Goal: Information Seeking & Learning: Understand process/instructions

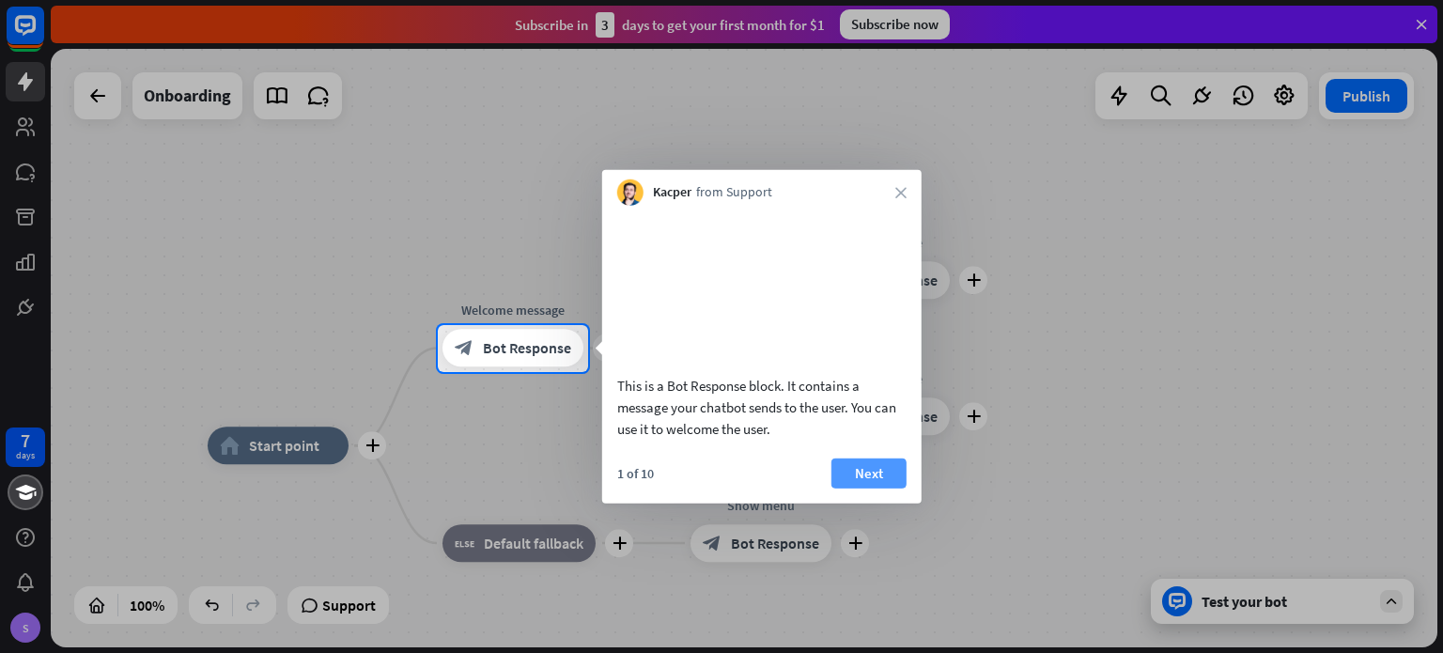
click at [876, 487] on button "Next" at bounding box center [868, 472] width 75 height 30
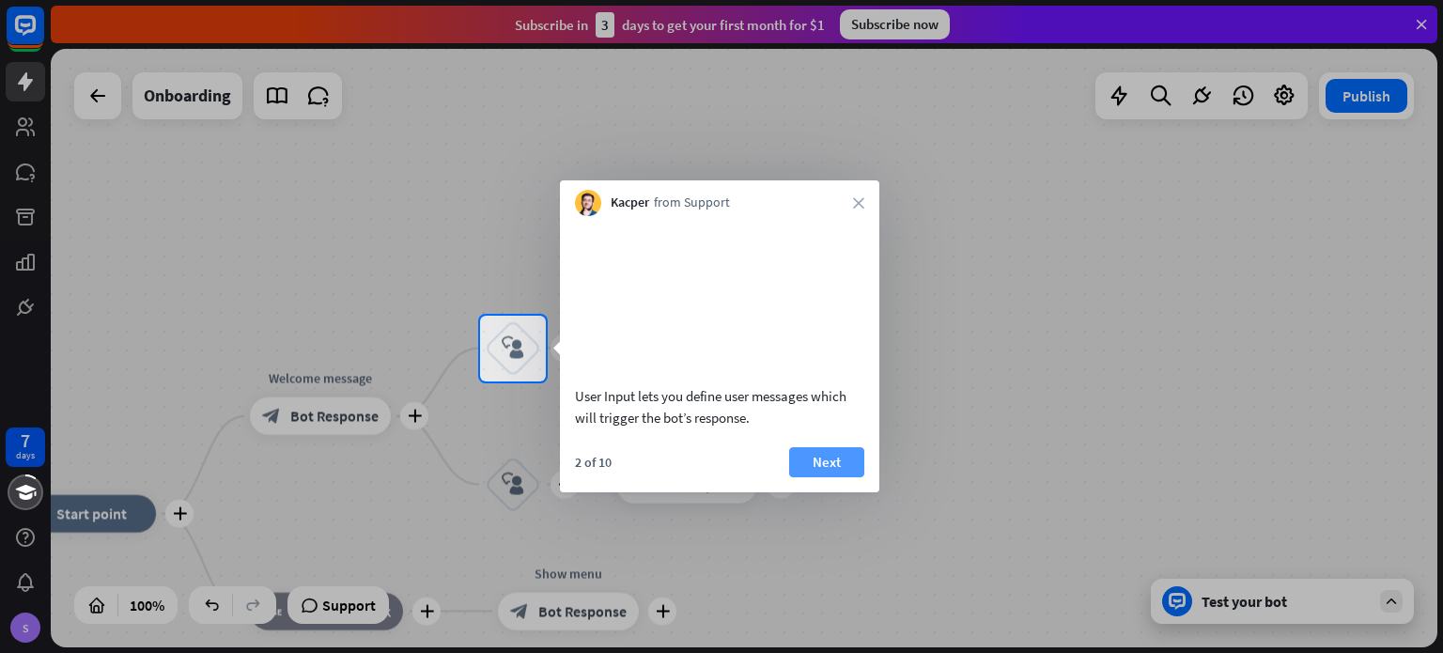
click at [851, 477] on button "Next" at bounding box center [826, 462] width 75 height 30
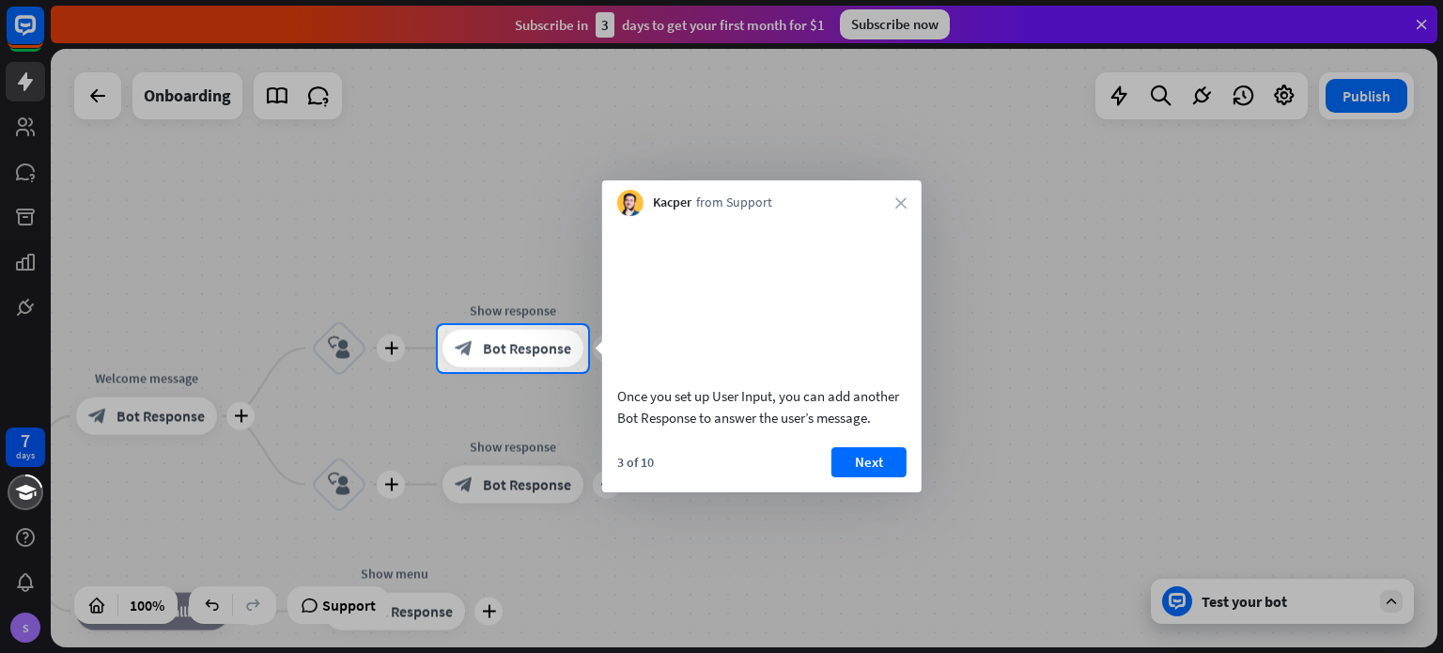
click at [851, 477] on button "Next" at bounding box center [868, 462] width 75 height 30
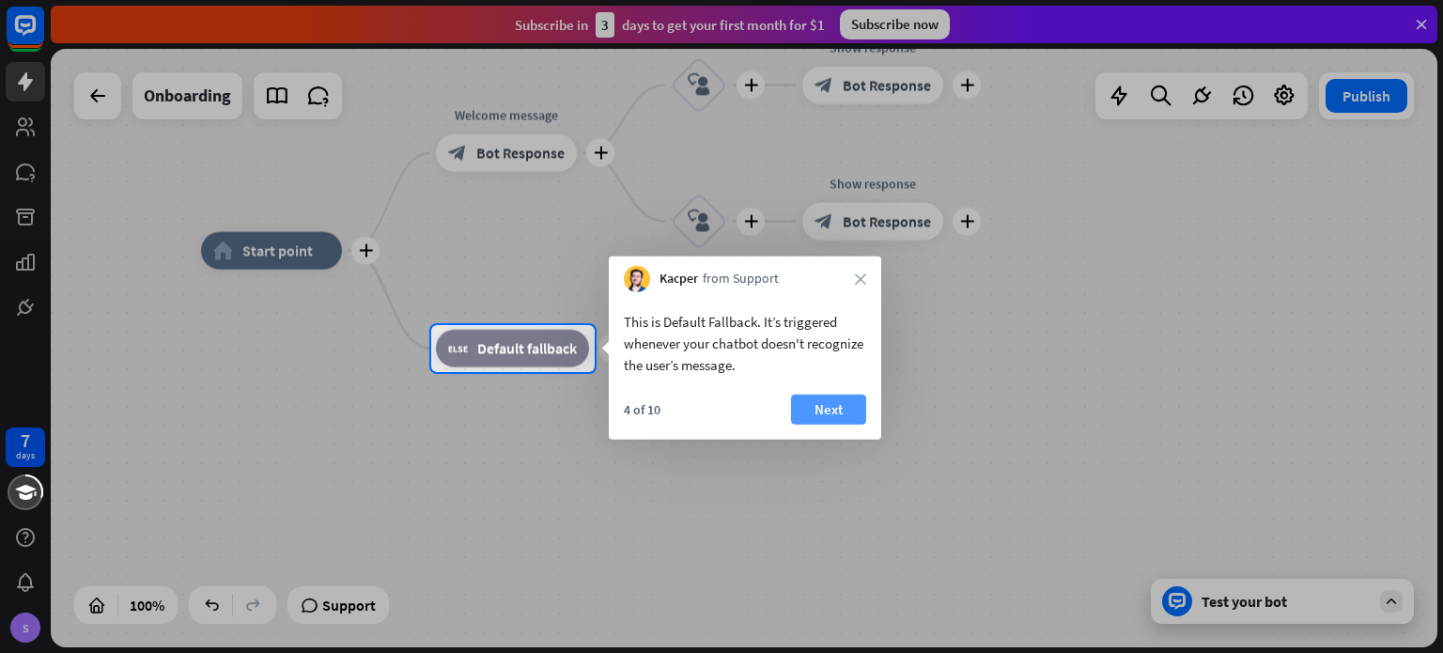
click at [818, 422] on button "Next" at bounding box center [828, 409] width 75 height 30
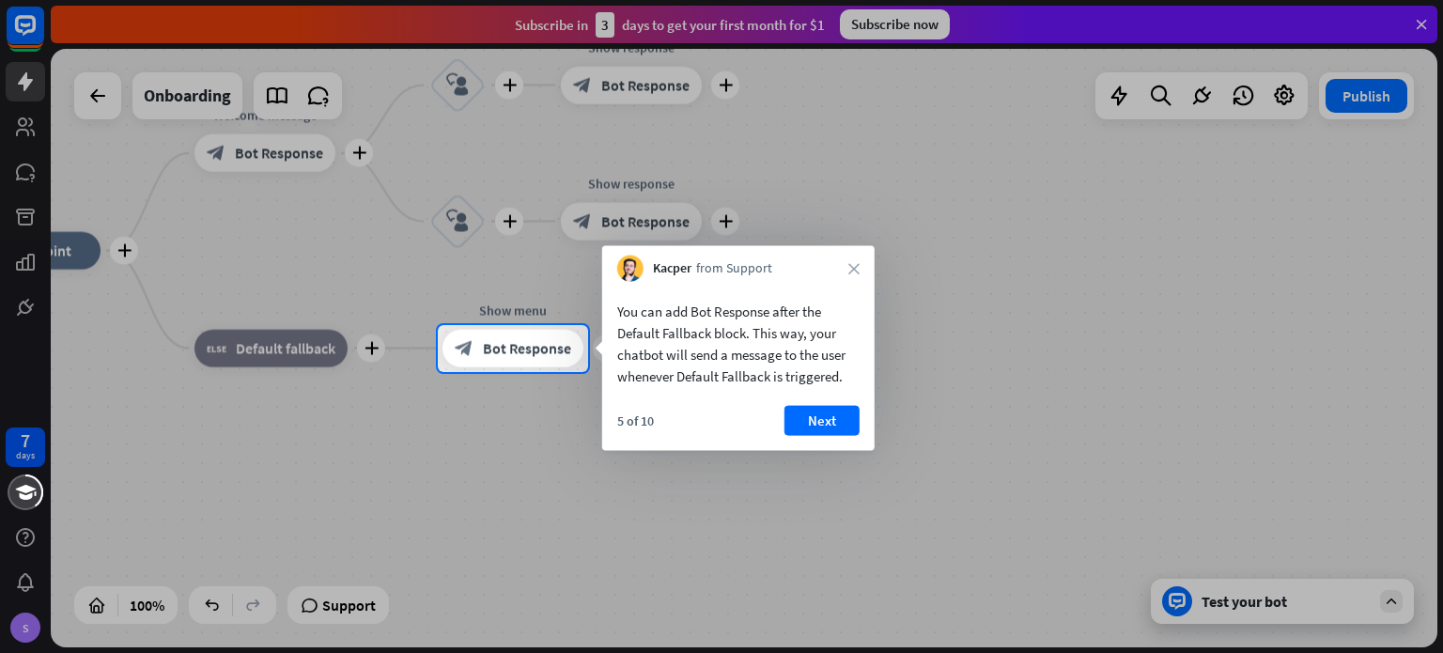
click at [818, 422] on button "Next" at bounding box center [821, 421] width 75 height 30
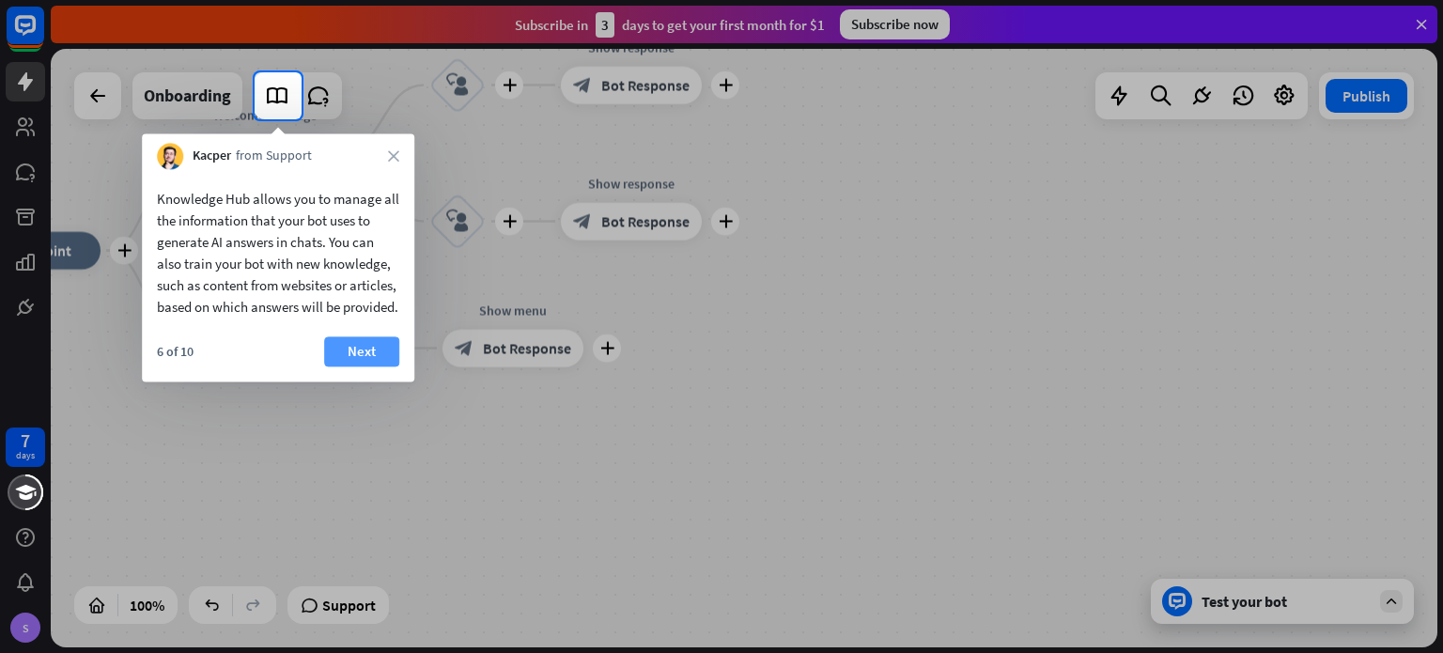
click at [357, 366] on button "Next" at bounding box center [361, 351] width 75 height 30
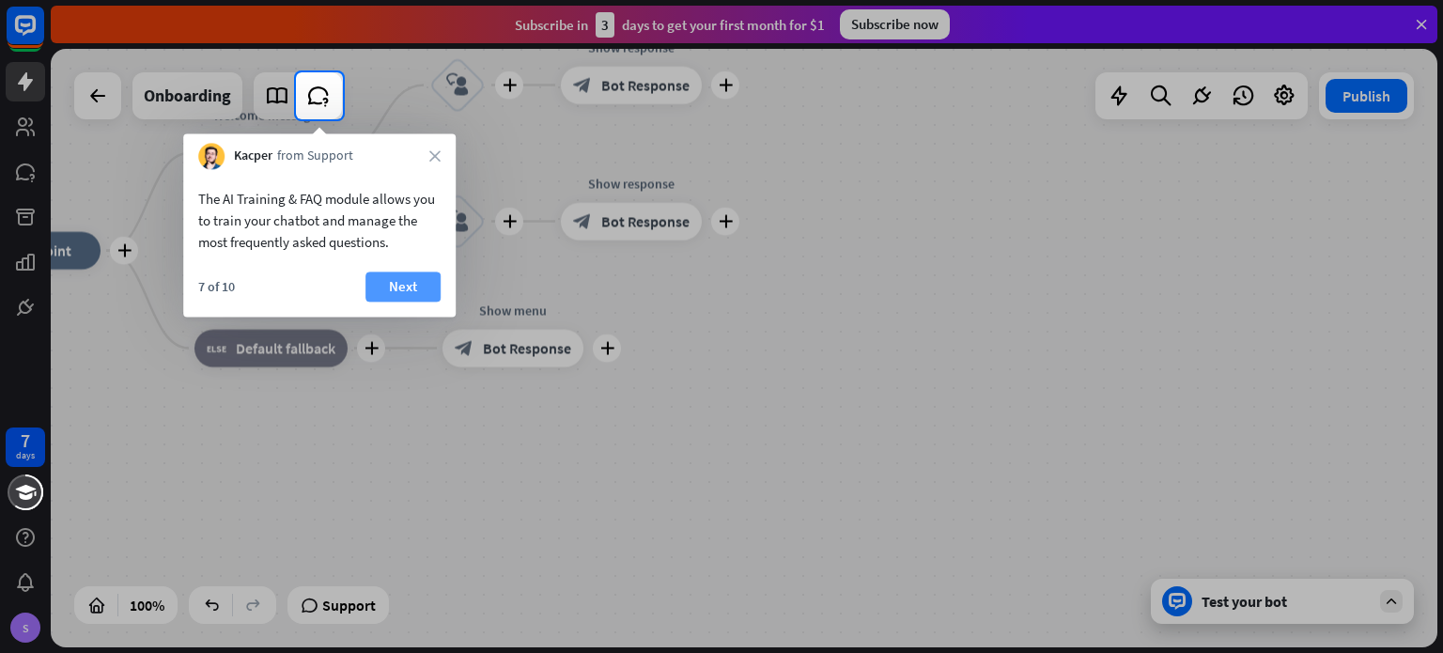
click at [378, 285] on button "Next" at bounding box center [402, 286] width 75 height 30
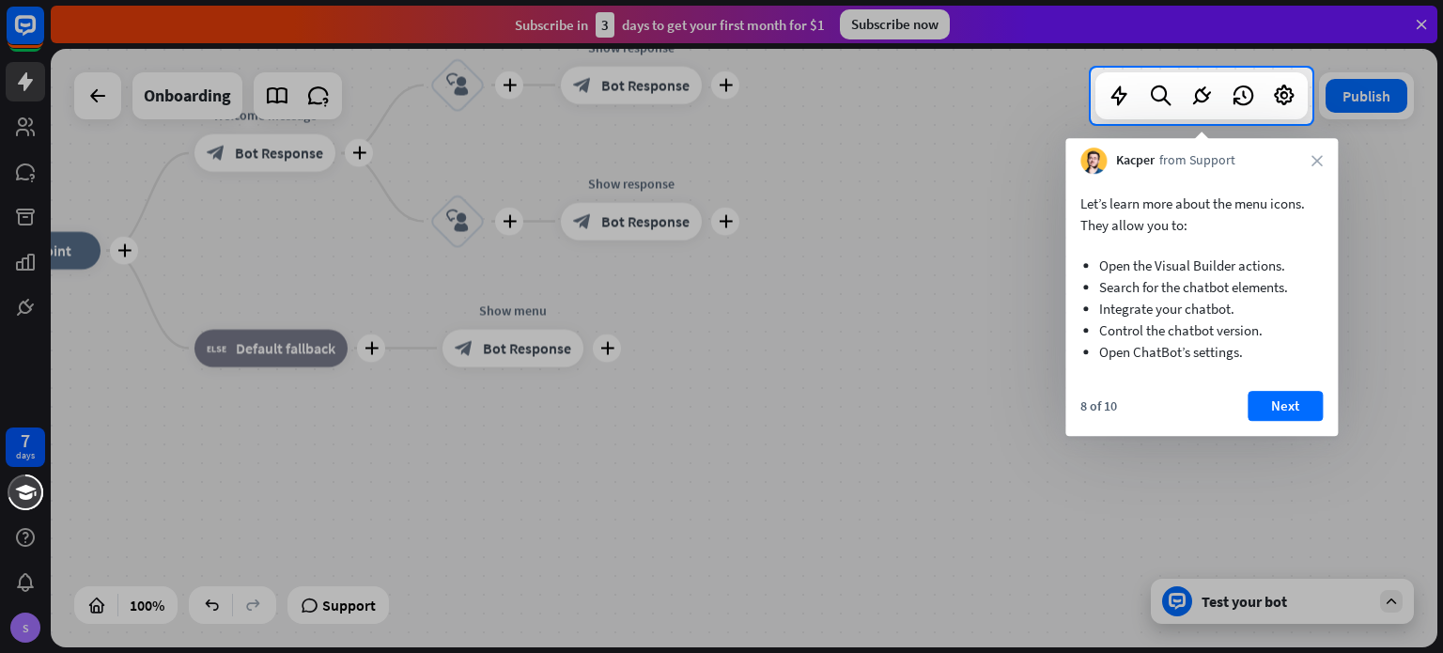
click at [1345, 401] on div at bounding box center [721, 388] width 1443 height 529
click at [1315, 402] on button "Next" at bounding box center [1284, 406] width 75 height 30
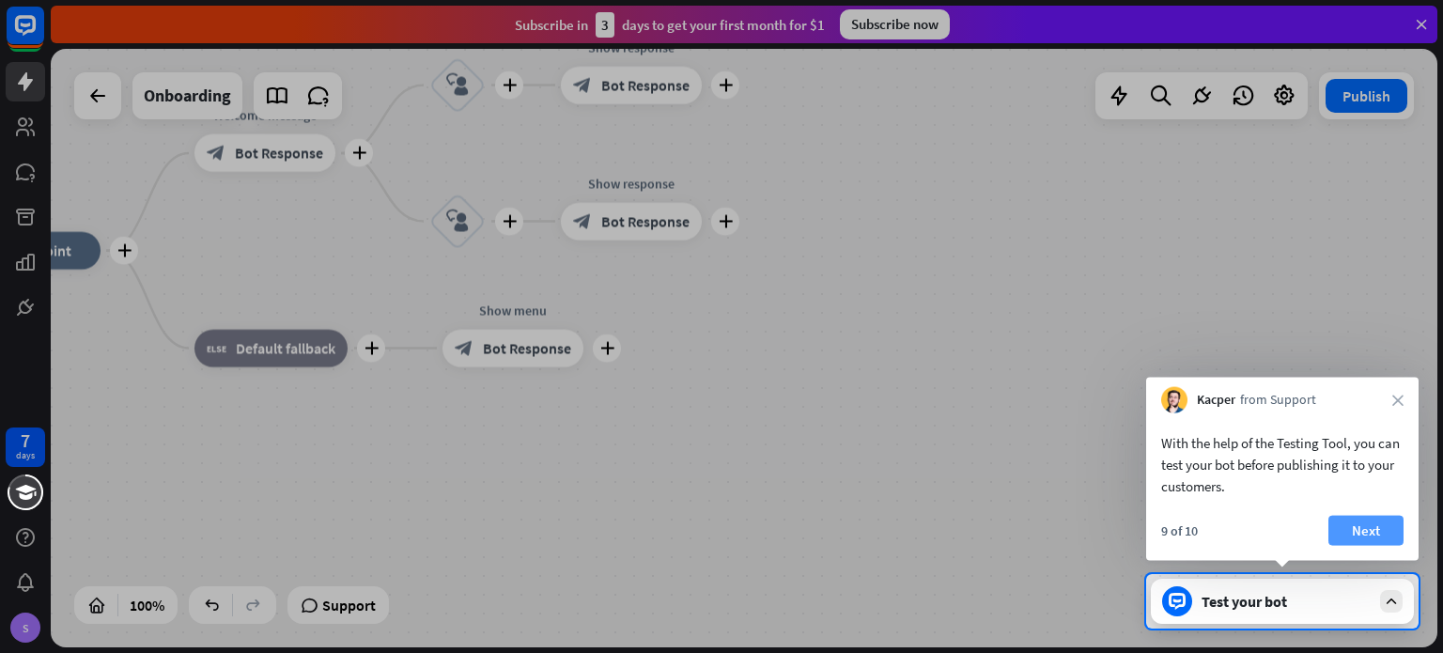
click at [1364, 527] on button "Next" at bounding box center [1365, 531] width 75 height 30
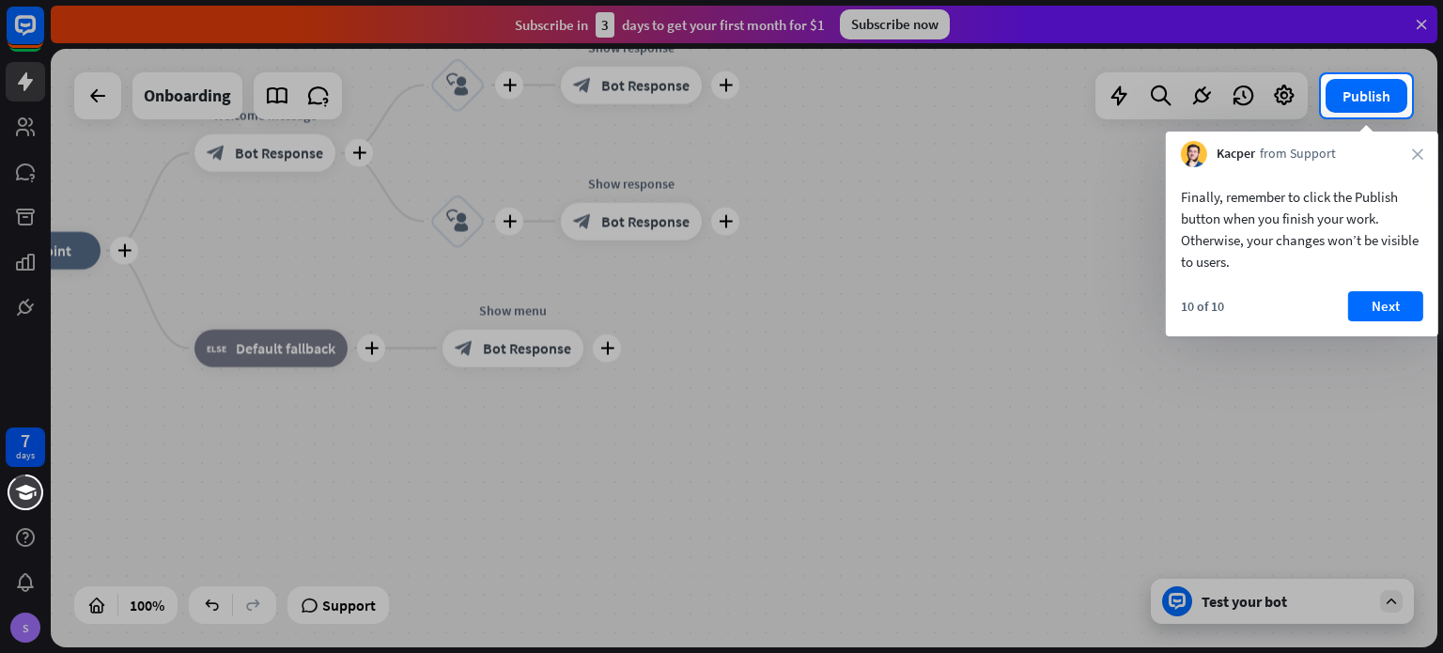
click at [1383, 281] on div "Finally, remember to click the Publish button when you finish your work. Otherw…" at bounding box center [1302, 224] width 272 height 115
click at [1382, 296] on button "Next" at bounding box center [1385, 306] width 75 height 30
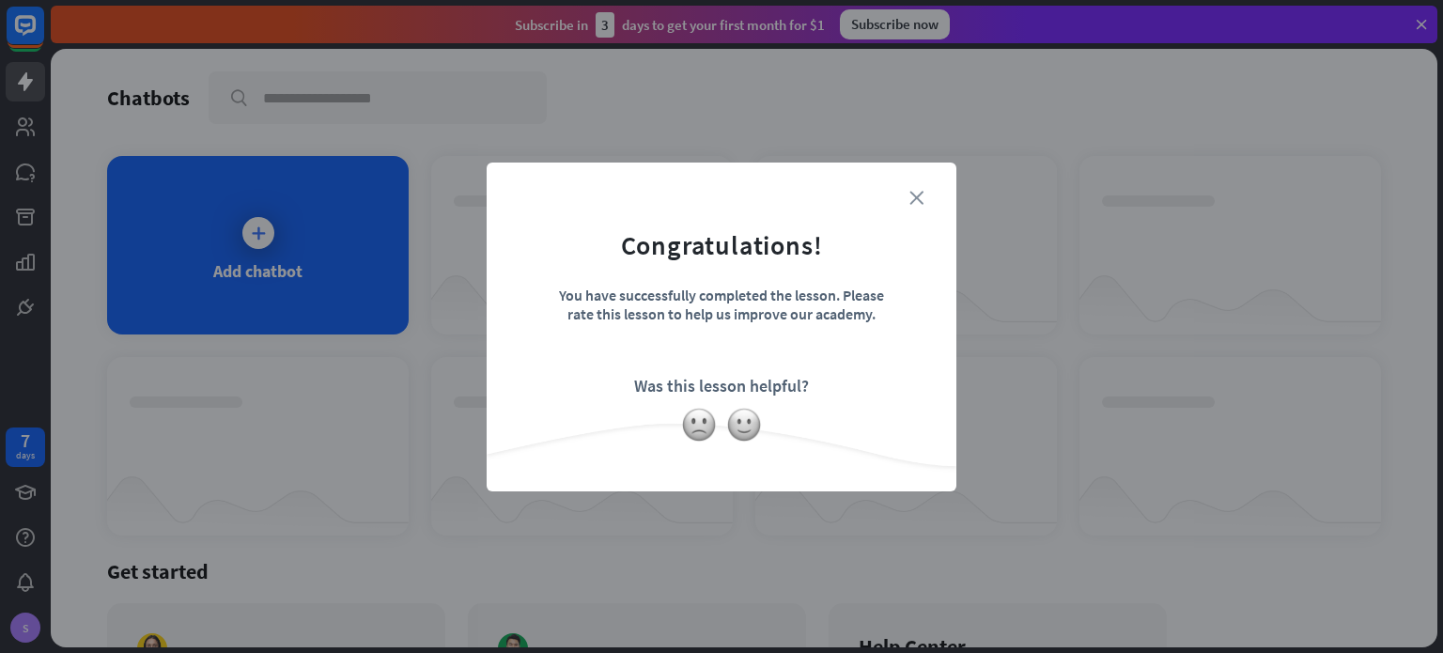
click at [920, 197] on icon "close" at bounding box center [916, 198] width 14 height 14
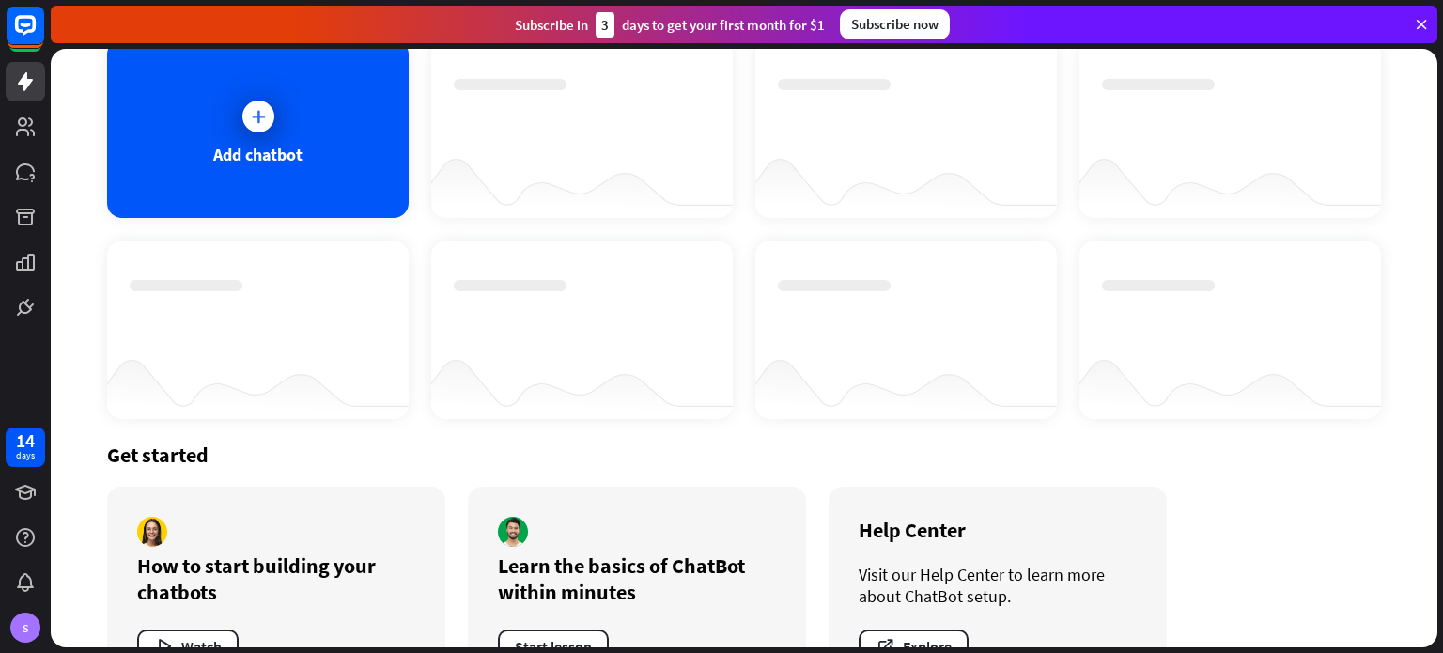
scroll to position [184, 0]
